Goal: Register for event/course

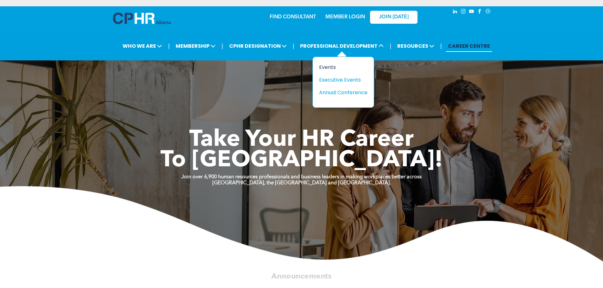
click at [325, 68] on div "Events" at bounding box center [341, 67] width 44 height 8
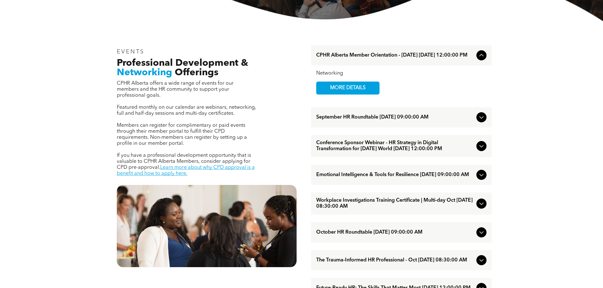
scroll to position [221, 0]
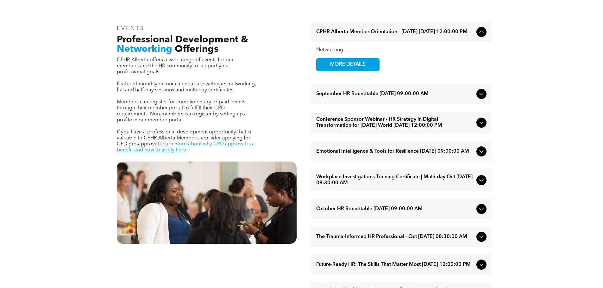
click at [484, 96] on icon at bounding box center [481, 94] width 8 height 8
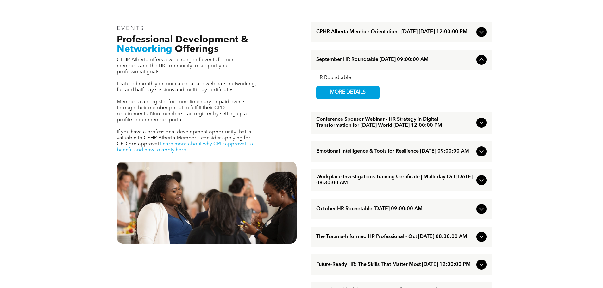
click at [481, 64] on icon at bounding box center [481, 60] width 8 height 8
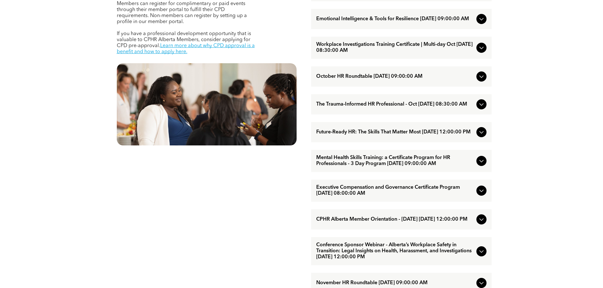
scroll to position [252, 0]
